Goal: Obtain resource: Obtain resource

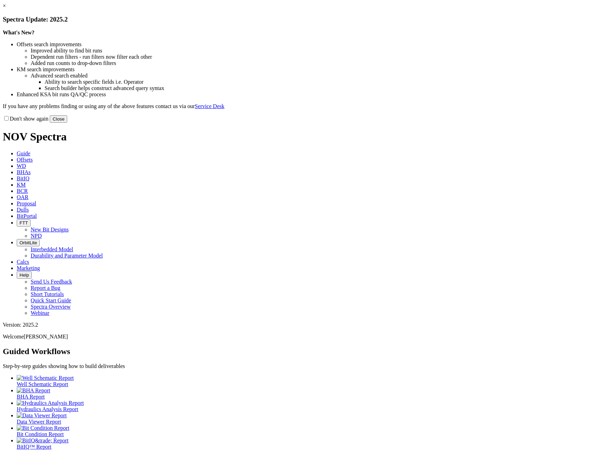
click at [6, 9] on link "×" at bounding box center [4, 6] width 3 height 6
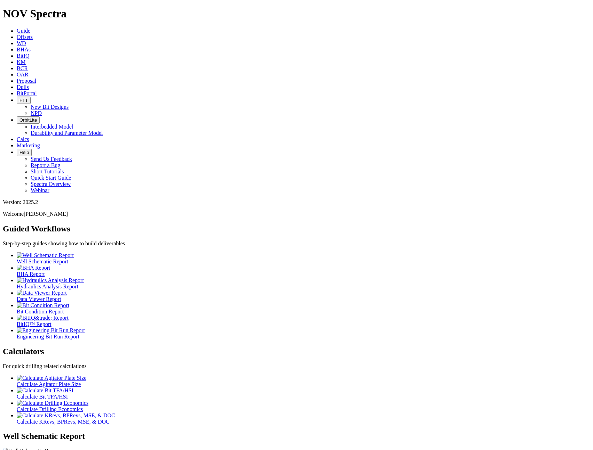
click at [29, 53] on span "BitIQ" at bounding box center [23, 56] width 13 height 6
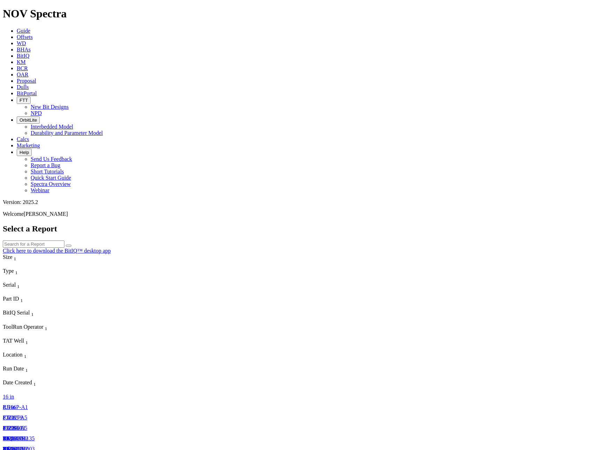
click at [40, 143] on span "Marketing" at bounding box center [28, 146] width 23 height 6
click at [33, 34] on link "Offsets" at bounding box center [25, 37] width 16 height 6
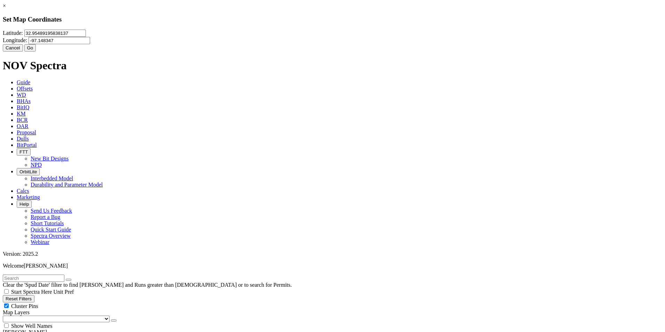
click at [86, 37] on input "32.95489195838137" at bounding box center [55, 33] width 62 height 7
type input "29.4342"
type input "-97.0554"
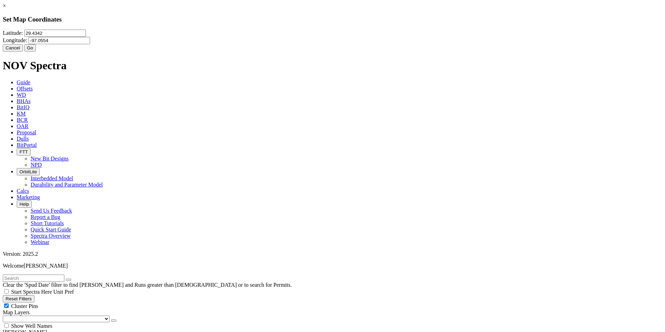
click at [36, 51] on button "Go" at bounding box center [30, 47] width 12 height 7
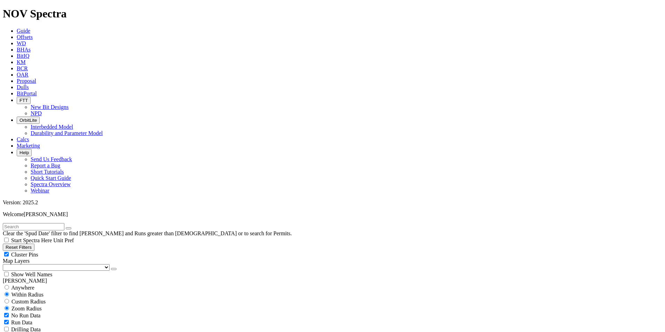
click at [42, 298] on span "Custom Radius" at bounding box center [28, 301] width 34 height 6
radio input "true"
radio input "false"
click at [49, 312] on input "number" at bounding box center [34, 315] width 62 height 7
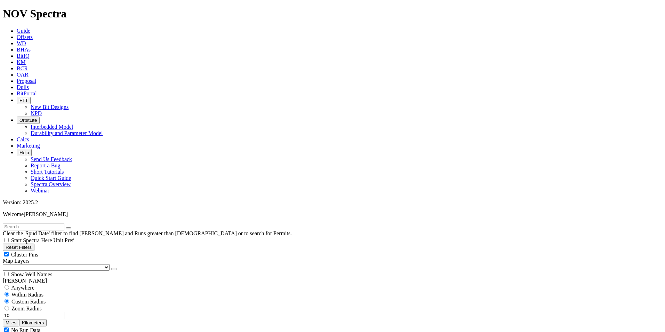
type input "10"
click at [19, 319] on button "Miles" at bounding box center [11, 322] width 16 height 7
select select "8.75"
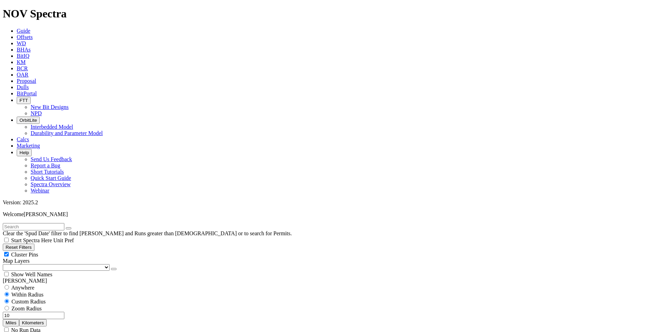
checkbox input "false"
select select "? number:8.75 ?"
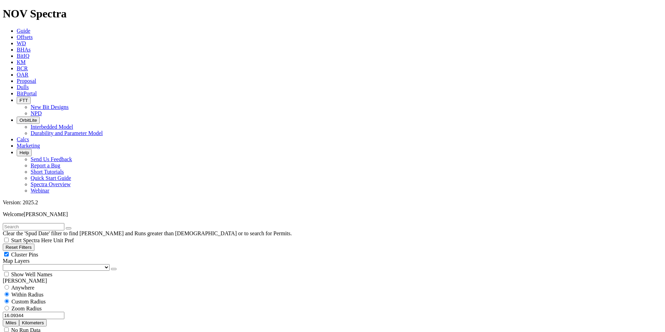
drag, startPoint x: 35, startPoint y: 133, endPoint x: 64, endPoint y: 132, distance: 28.5
click at [64, 312] on div "16.09344 Miles Kilometers" at bounding box center [332, 319] width 659 height 15
type input "20"
click at [19, 319] on button "Miles" at bounding box center [11, 322] width 16 height 7
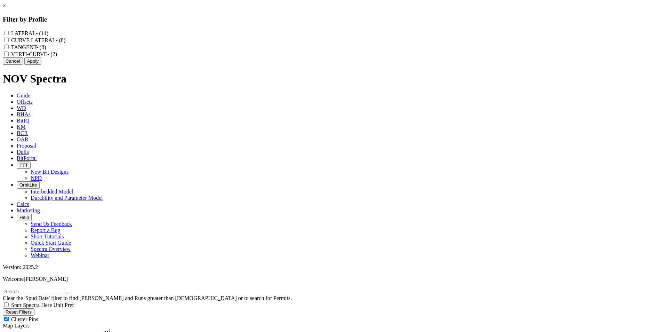
click at [65, 43] on label "CURVE LATERAL - (8)" at bounding box center [38, 40] width 54 height 6
click at [9, 42] on LATERAL "CURVE LATERAL - (8)" at bounding box center [6, 40] width 5 height 5
checkbox LATERAL "true"
click at [48, 33] on label "LATERAL - (14)" at bounding box center [29, 33] width 37 height 6
click at [9, 33] on input "LATERAL - (14)" at bounding box center [6, 33] width 5 height 5
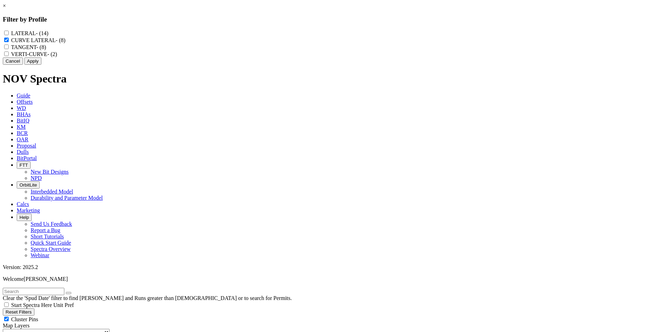
checkbox input "true"
click at [41, 65] on button "Apply" at bounding box center [32, 60] width 17 height 7
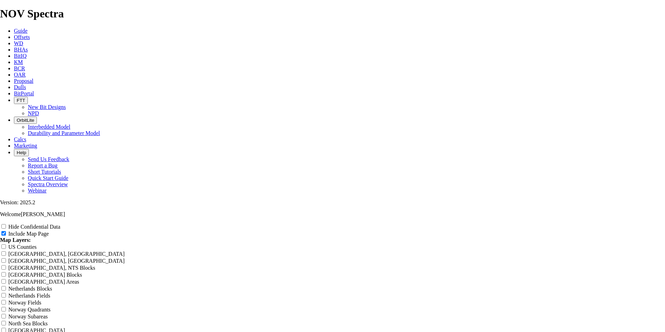
scroll to position [710, 0]
radio input "true"
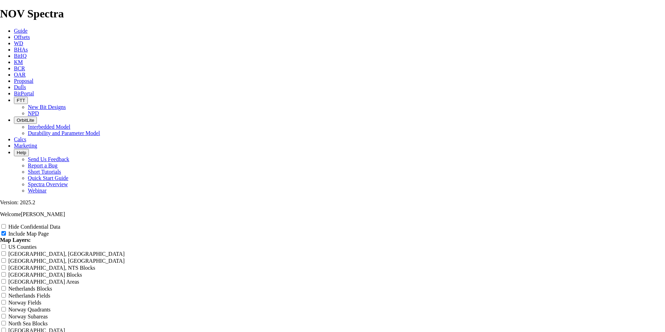
radio input "true"
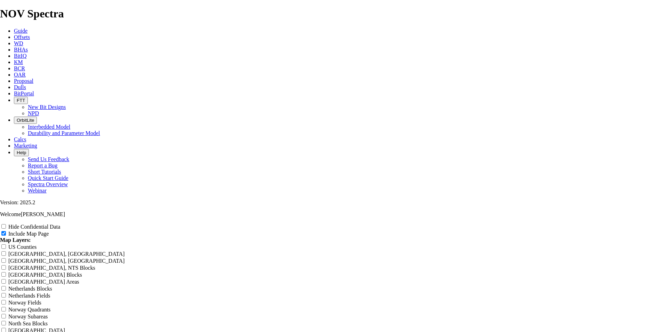
type input "8"
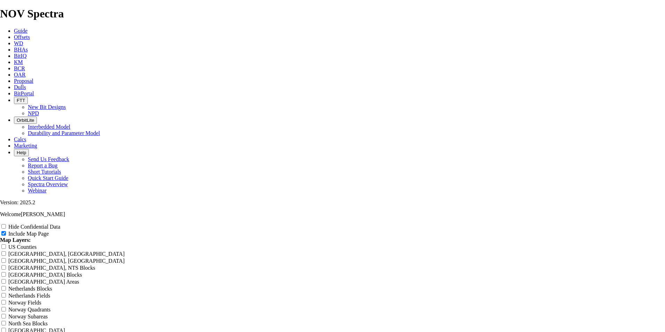
type input "8"
type input "8."
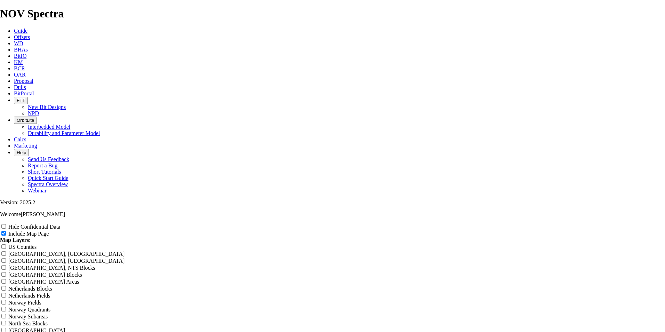
type input "8."
type input "8.7"
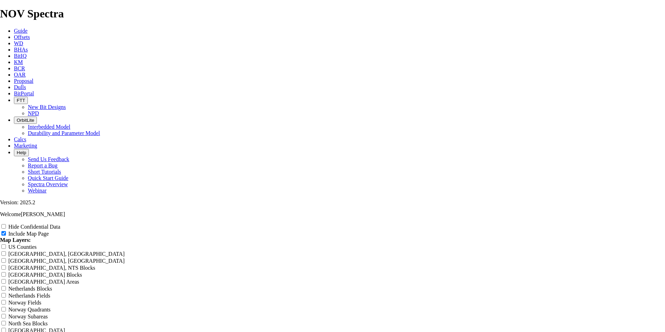
type input "8.7"
type input "8.75"
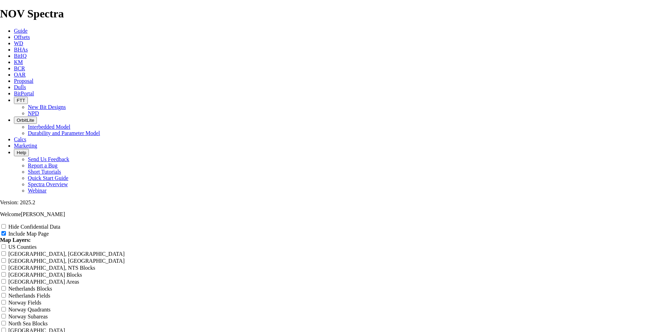
type input "8.75"
type input "8.75 C"
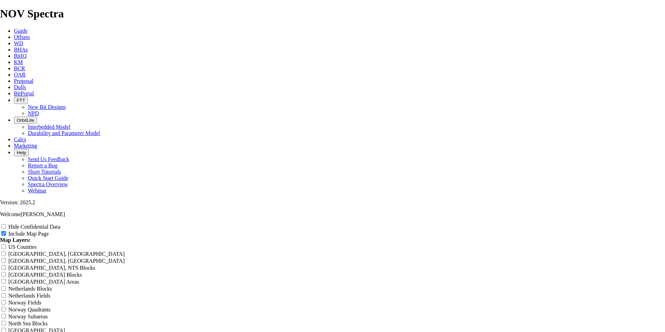
type input "8.75 C"
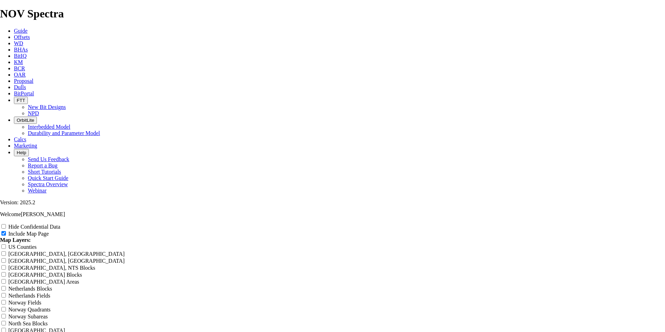
type input "8.75 CL"
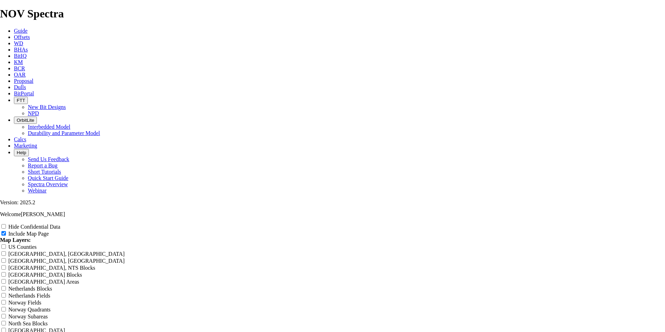
type input "8.75 CL"
type input "8.75 CL/"
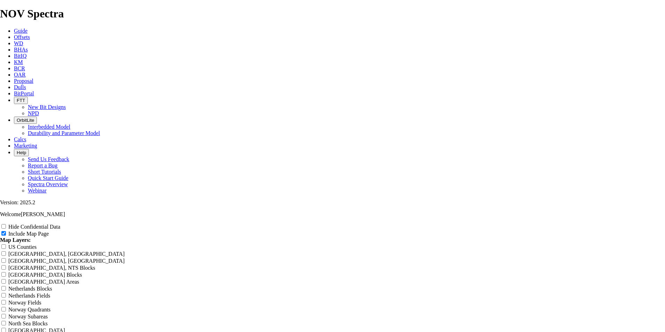
type input "8.75 CL/"
type input "8.75 CL/L"
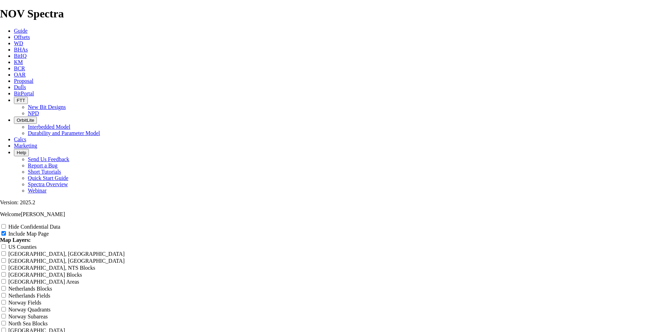
type input "8.75 CL/L"
type input "8.75 CL/L r"
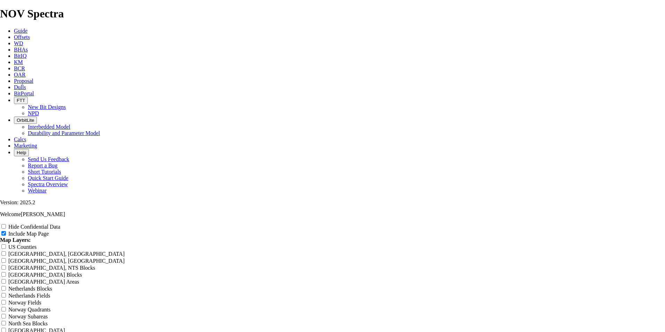
type input "8.75 CL/L r"
type input "8.75 CL/L ru"
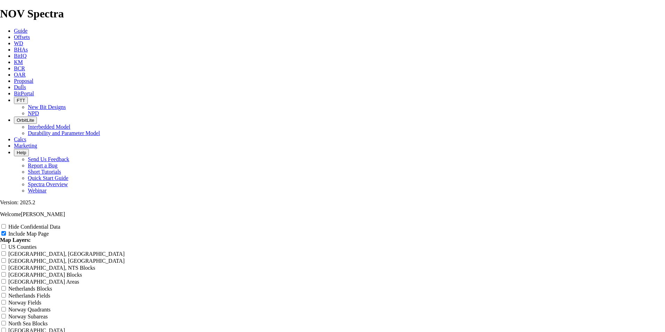
type input "8.75 CL/L ru"
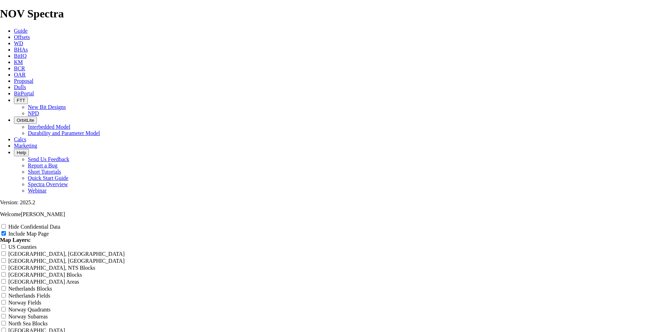
type input "8.75 CL/L run"
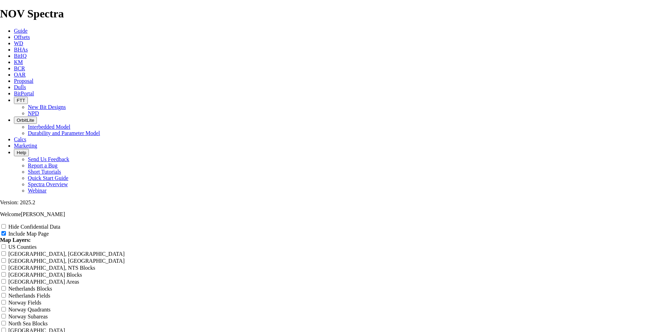
type input "8.75 CL/L run"
type input "8.75 CL/L runs"
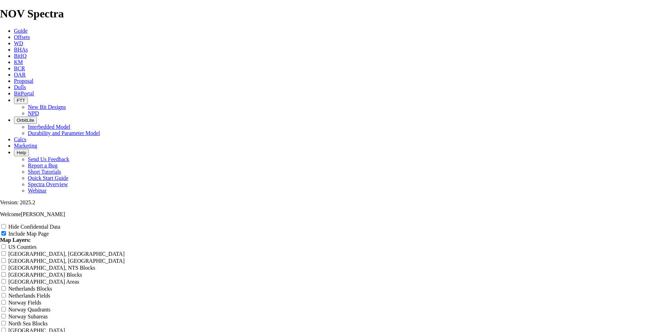
type input "8.75 CL/L runs"
type input "8.75 CL/L runs o"
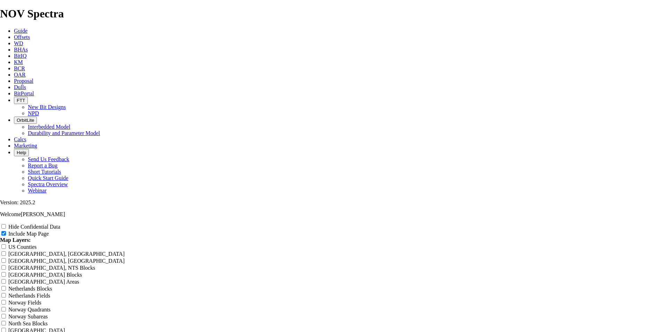
type input "8.75 CL/L runs o"
type input "8.75 CL/L runs of"
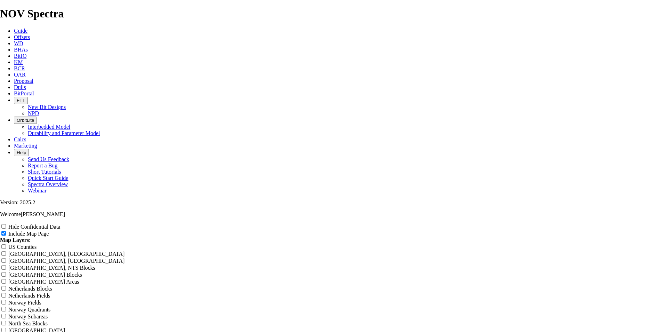
type input "8.75 CL/L runs of"
type input "8.75 CL/L runs off"
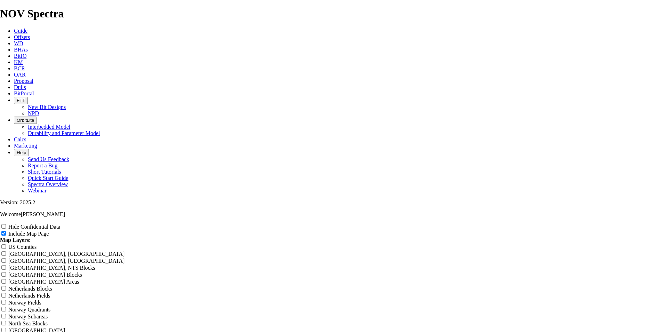
type input "8.75 CL/L runs off"
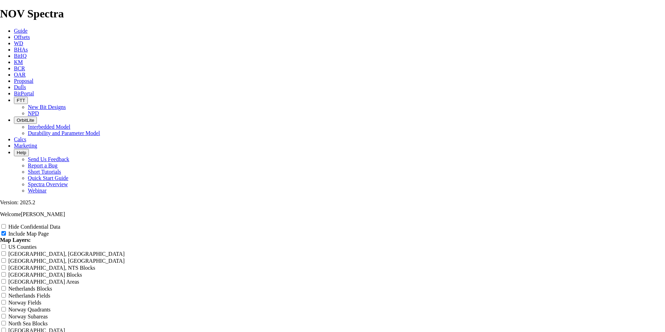
type input "8.75 CL/L runs offs"
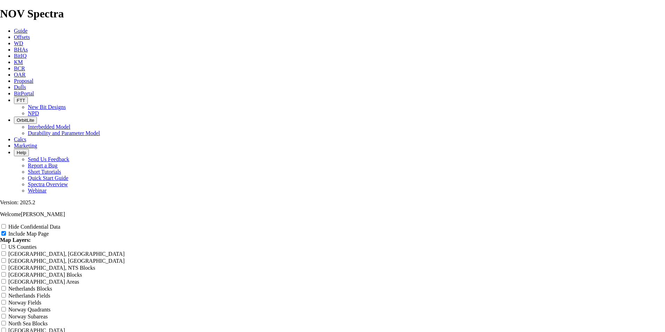
type input "8.75 CL/L runs offs"
type input "8.75 CL/L runs offse"
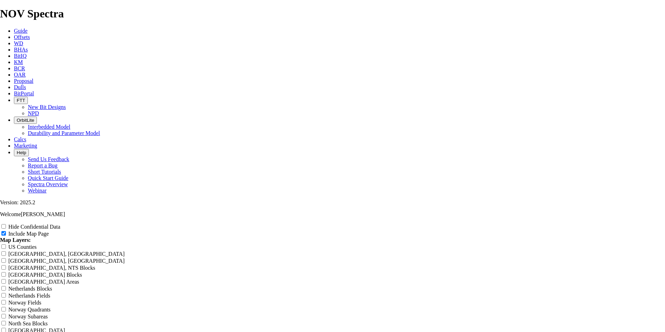
type input "8.75 CL/L runs offse"
type input "8.75 CL/L runs offset"
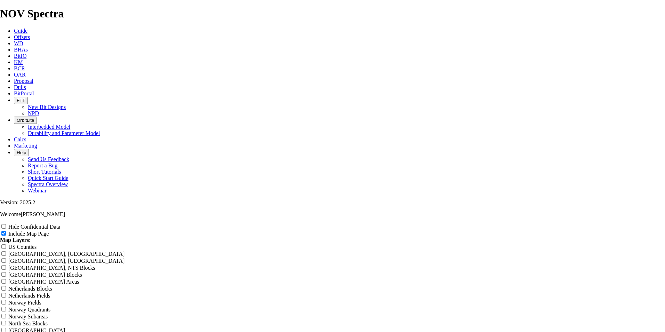
type input "8.75 CL/L runs offset"
type input "8.75 CL/L runs offset 1"
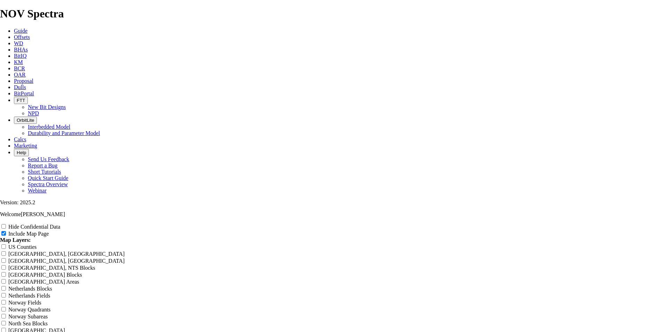
type input "8.75 CL/L runs offset 1"
type input "8.75 CL/L runs offset 12"
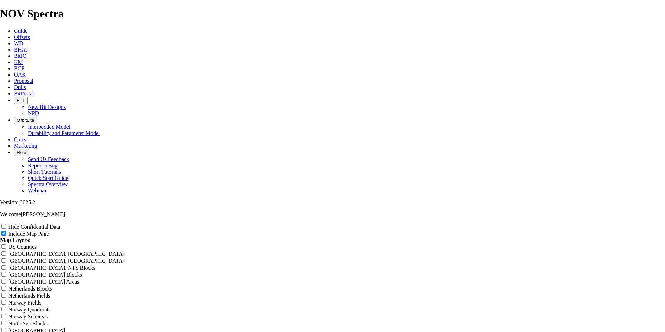
type input "8.75 CL/L runs offset 12"
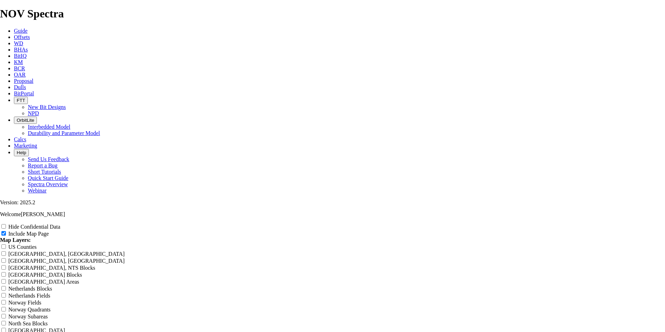
type input "8.75 CL/L runs offset 120"
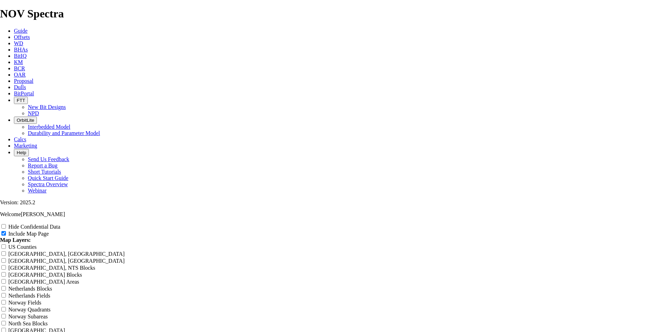
type input "8.75 CL/L runs offset 120"
type input "8.75 CL/L runs offset 1209"
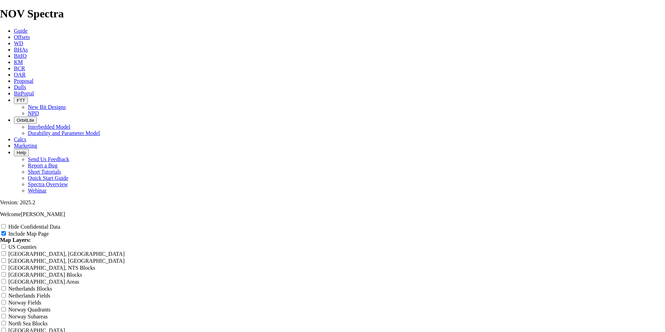
type input "8.75 CL/L runs offset 1209"
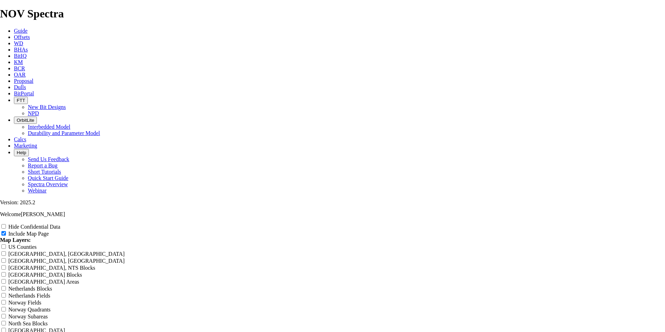
scroll to position [0, 0]
